Goal: Task Accomplishment & Management: Manage account settings

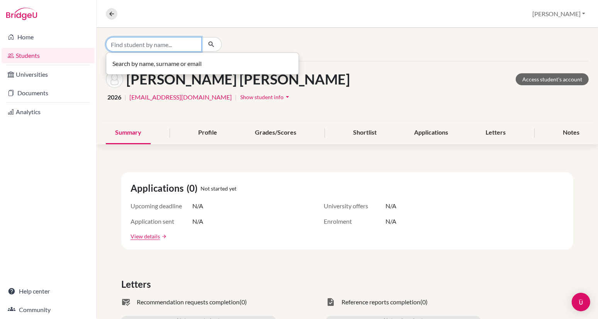
click at [137, 45] on input "Find student by name..." at bounding box center [154, 44] width 96 height 15
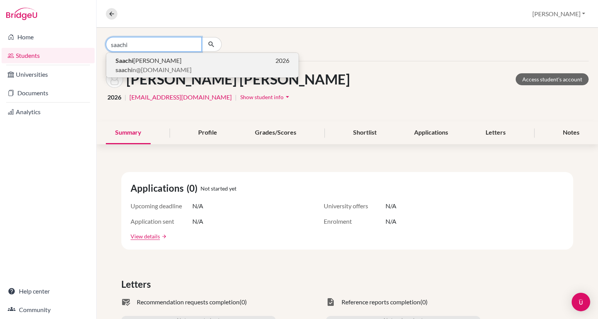
type input "saachi"
click at [138, 60] on span "Saachi Nitin NISHANDAR" at bounding box center [148, 60] width 66 height 9
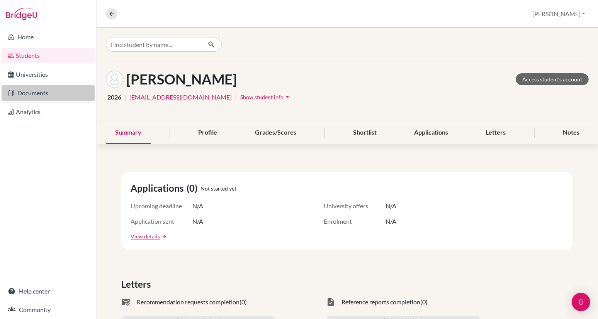
click at [35, 94] on link "Documents" at bounding box center [48, 92] width 93 height 15
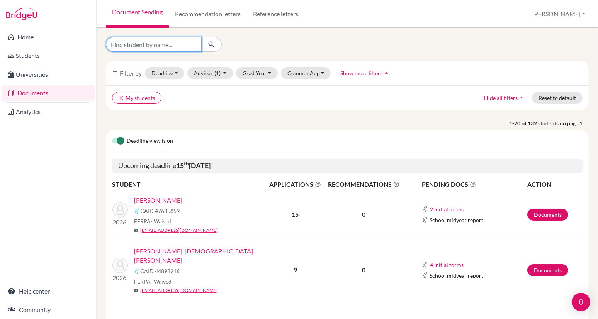
click at [154, 42] on input "Find student by name..." at bounding box center [154, 44] width 96 height 15
type input "saachi"
click at [211, 44] on button "submit" at bounding box center [211, 44] width 20 height 15
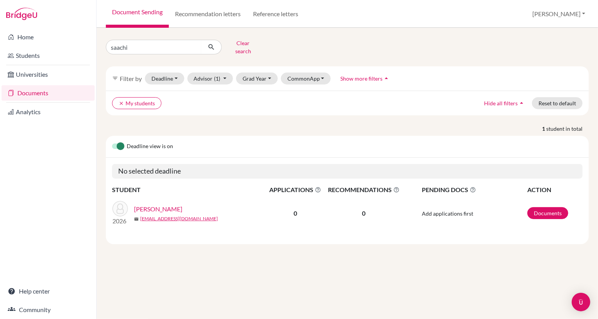
click at [169, 205] on link "NISHANDAR, Saachi Nitin" at bounding box center [158, 209] width 48 height 9
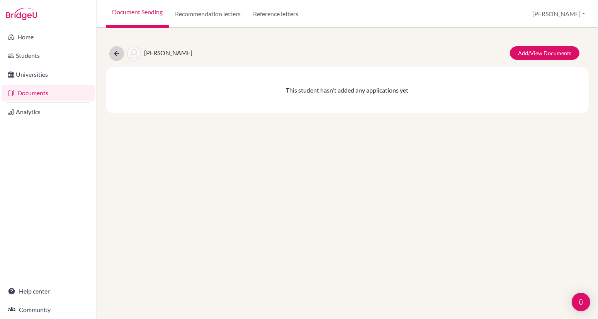
click at [117, 51] on icon at bounding box center [117, 54] width 8 height 8
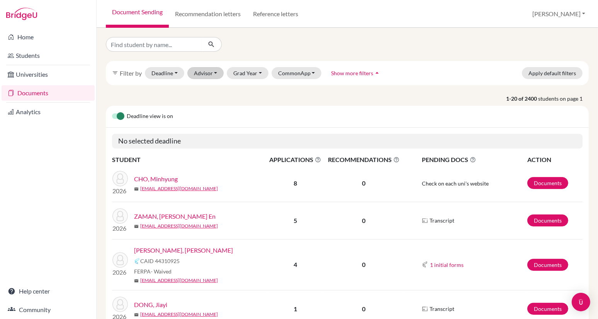
click at [207, 70] on button "Advisor" at bounding box center [205, 73] width 37 height 12
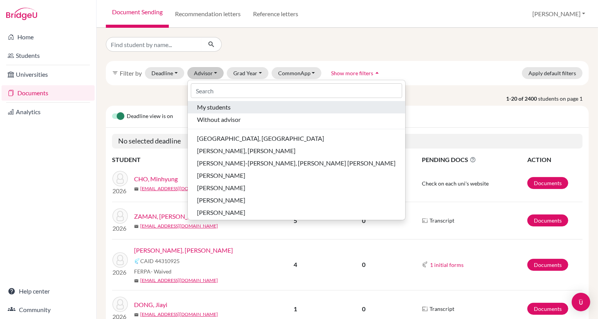
click at [206, 107] on span "My students" at bounding box center [214, 107] width 34 height 9
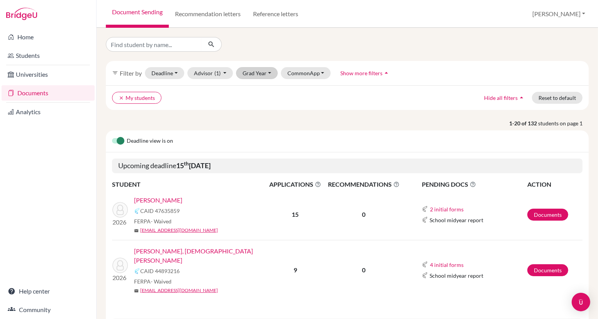
click at [256, 73] on button "Grad Year" at bounding box center [257, 73] width 42 height 12
click at [259, 127] on span "2026" at bounding box center [253, 126] width 14 height 9
